Goal: Obtain resource: Download file/media

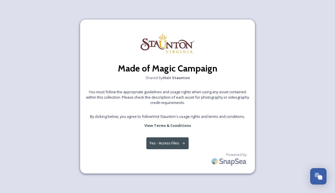
click at [171, 146] on button "Yes - Access Files" at bounding box center [168, 143] width 42 height 12
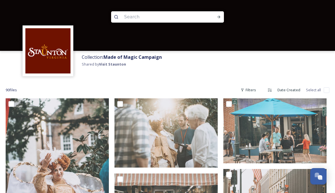
click at [327, 88] on input "checkbox" at bounding box center [327, 90] width 6 height 6
checkbox input "true"
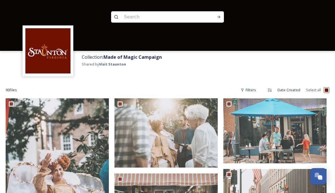
checkbox input "true"
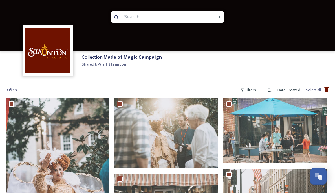
checkbox input "true"
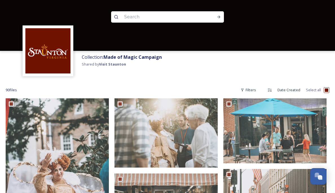
checkbox input "true"
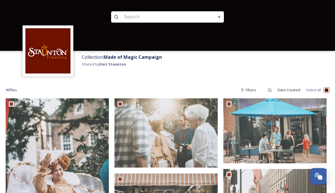
checkbox input "true"
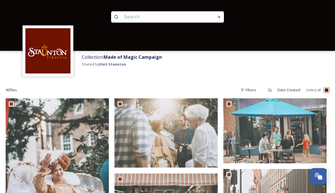
checkbox input "true"
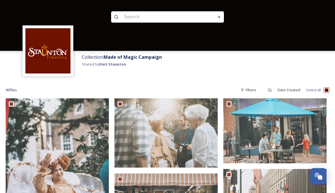
checkbox input "true"
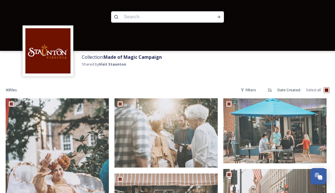
checkbox input "true"
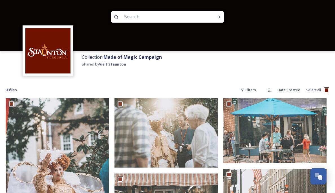
checkbox input "true"
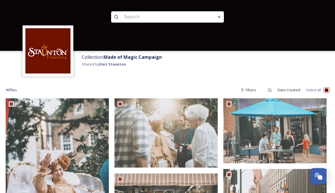
checkbox input "true"
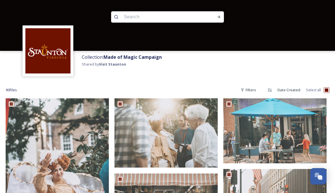
checkbox input "true"
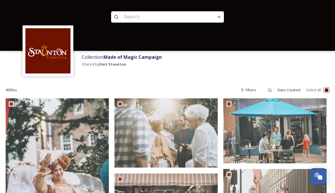
checkbox input "true"
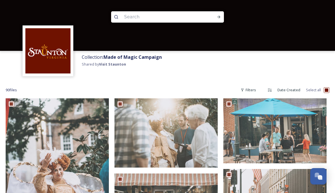
checkbox input "true"
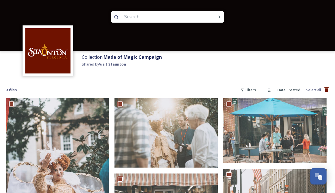
checkbox input "true"
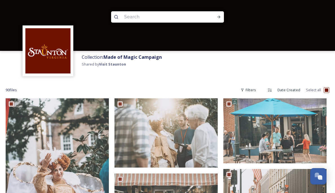
checkbox input "true"
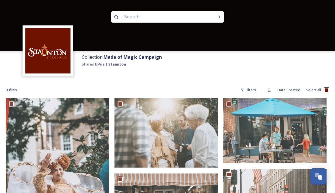
checkbox input "true"
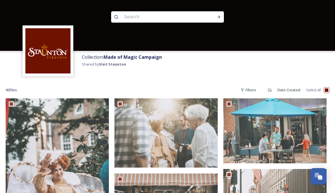
checkbox input "true"
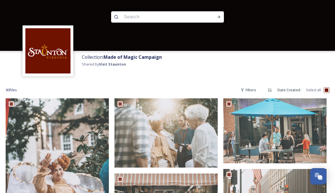
checkbox input "true"
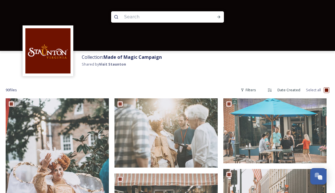
checkbox input "true"
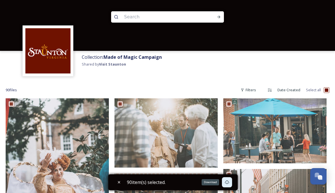
click at [229, 182] on icon at bounding box center [227, 182] width 4 height 4
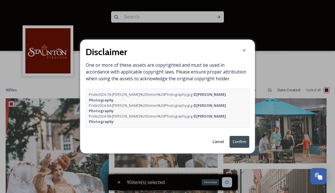
click at [243, 136] on button "Confirm" at bounding box center [240, 142] width 20 height 12
